Goal: Transaction & Acquisition: Book appointment/travel/reservation

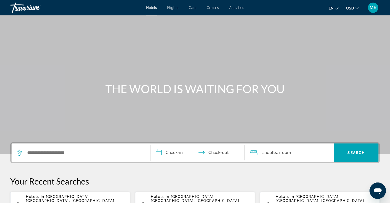
click at [171, 6] on span "Flights" at bounding box center [172, 8] width 11 height 4
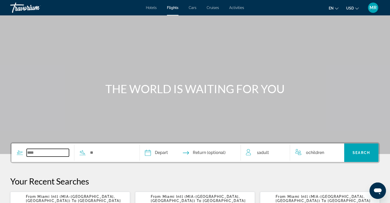
click at [43, 153] on input "Search widget" at bounding box center [48, 153] width 42 height 8
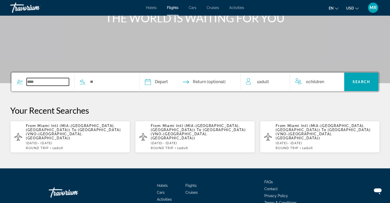
scroll to position [94, 0]
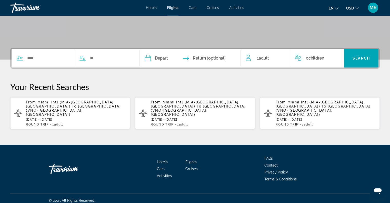
click at [65, 109] on p "From Miami Intl (MIA-[GEOGRAPHIC_DATA], [GEOGRAPHIC_DATA]) To [GEOGRAPHIC_DATA]…" at bounding box center [76, 108] width 100 height 16
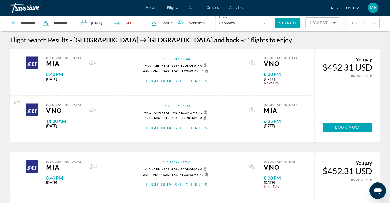
click at [373, 23] on mat-form-field "Filter" at bounding box center [362, 23] width 35 height 11
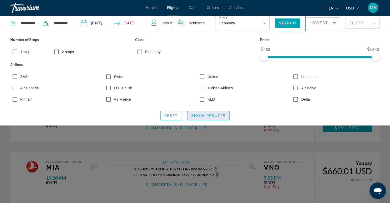
click at [207, 116] on span "Show Results" at bounding box center [208, 116] width 34 height 4
